Goal: Find specific page/section: Find specific page/section

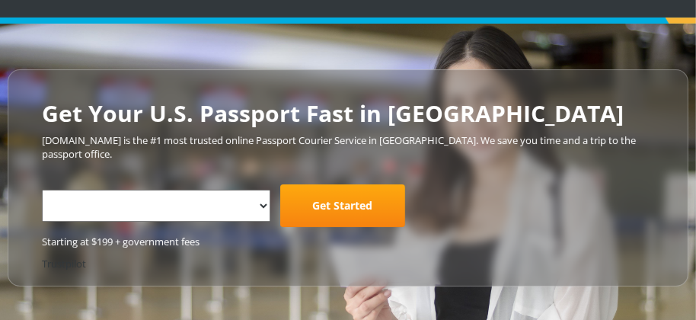
select select "**********"
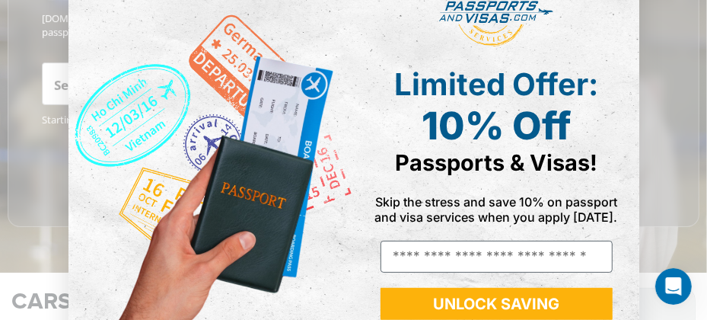
scroll to position [122, 0]
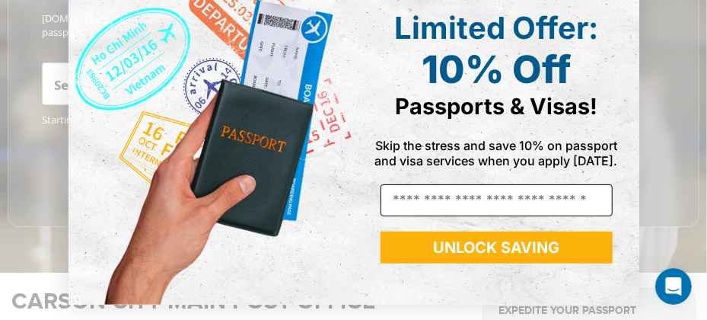
click at [601, 215] on input "Email" at bounding box center [497, 200] width 232 height 32
click at [582, 213] on input "Email" at bounding box center [497, 200] width 232 height 32
click at [581, 206] on input "Email" at bounding box center [497, 200] width 232 height 32
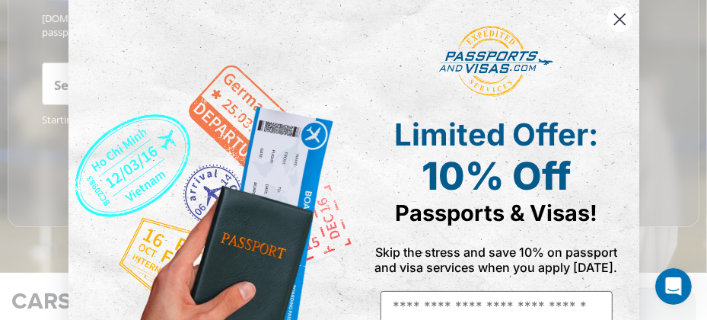
scroll to position [0, 0]
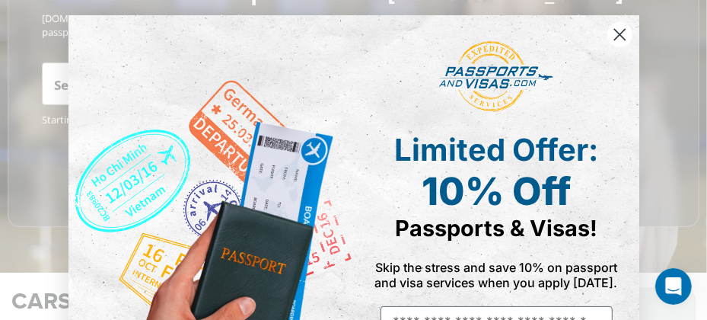
drag, startPoint x: 688, startPoint y: 185, endPoint x: 695, endPoint y: 163, distance: 23.1
click at [695, 164] on div "Close dialog Limited Offer: 10% Off Passports & Visas! Skip the stress and save…" at bounding box center [353, 160] width 707 height 320
